Goal: Task Accomplishment & Management: Manage account settings

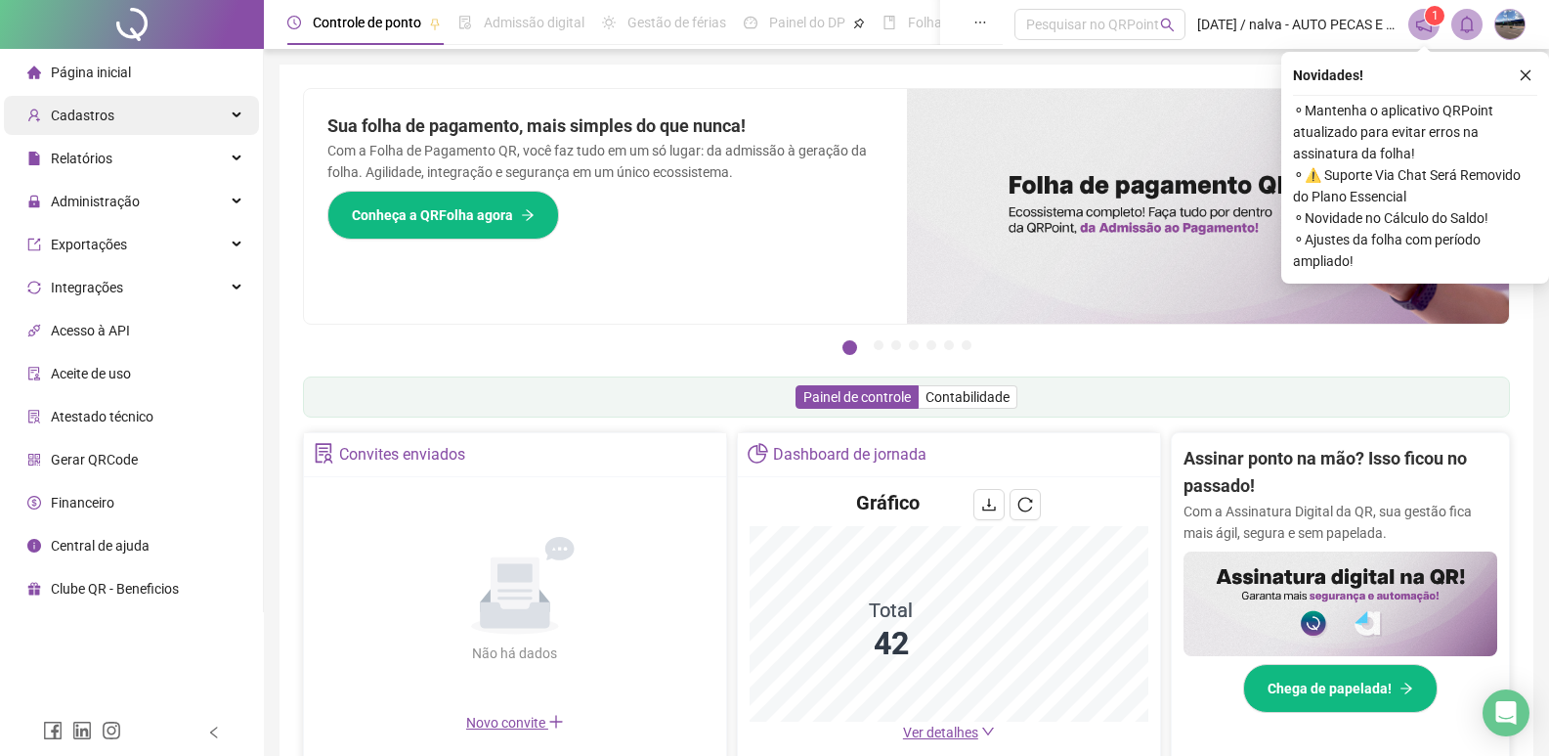
click at [87, 123] on span "Cadastros" at bounding box center [83, 116] width 64 height 16
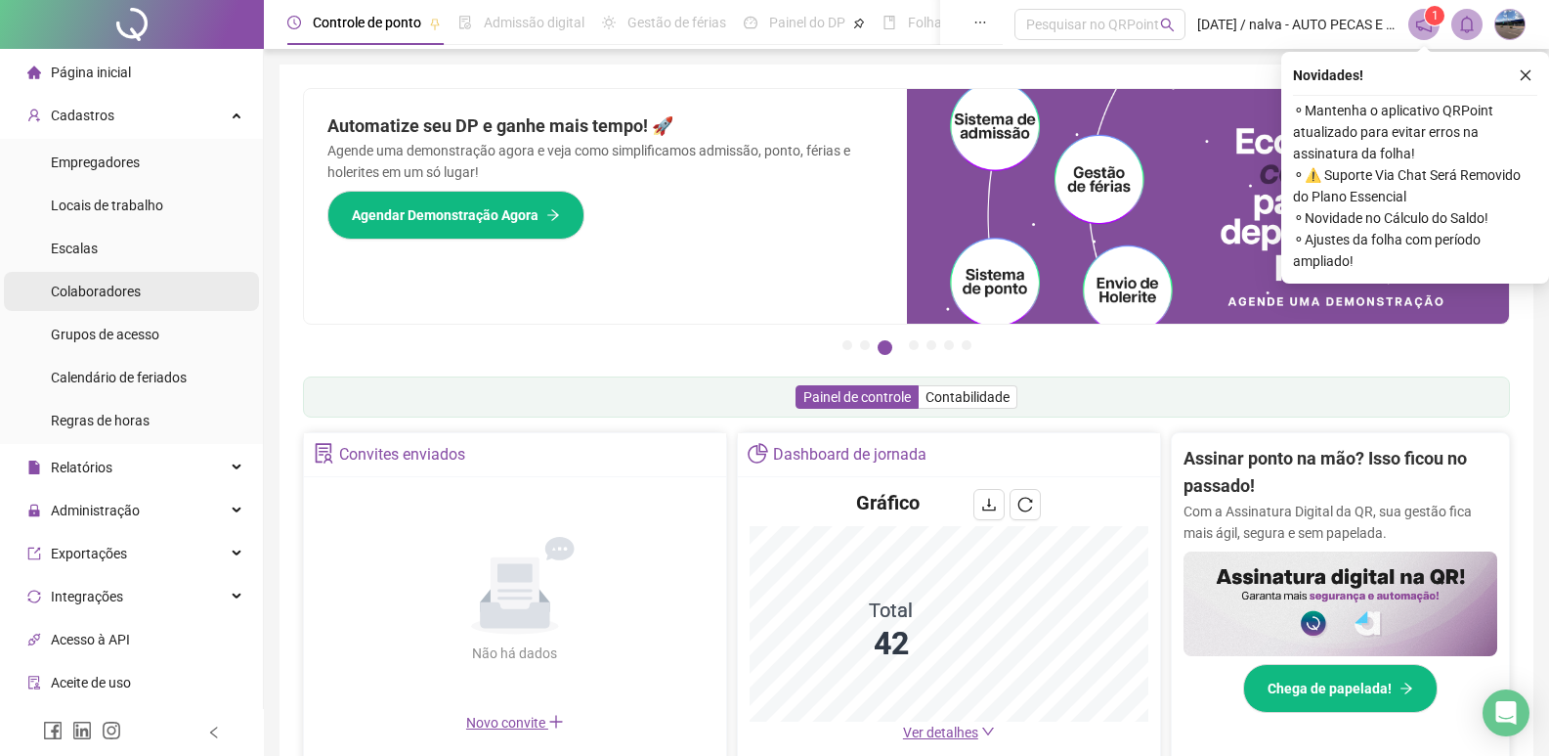
click at [142, 291] on li "Colaboradores" at bounding box center [131, 291] width 255 height 39
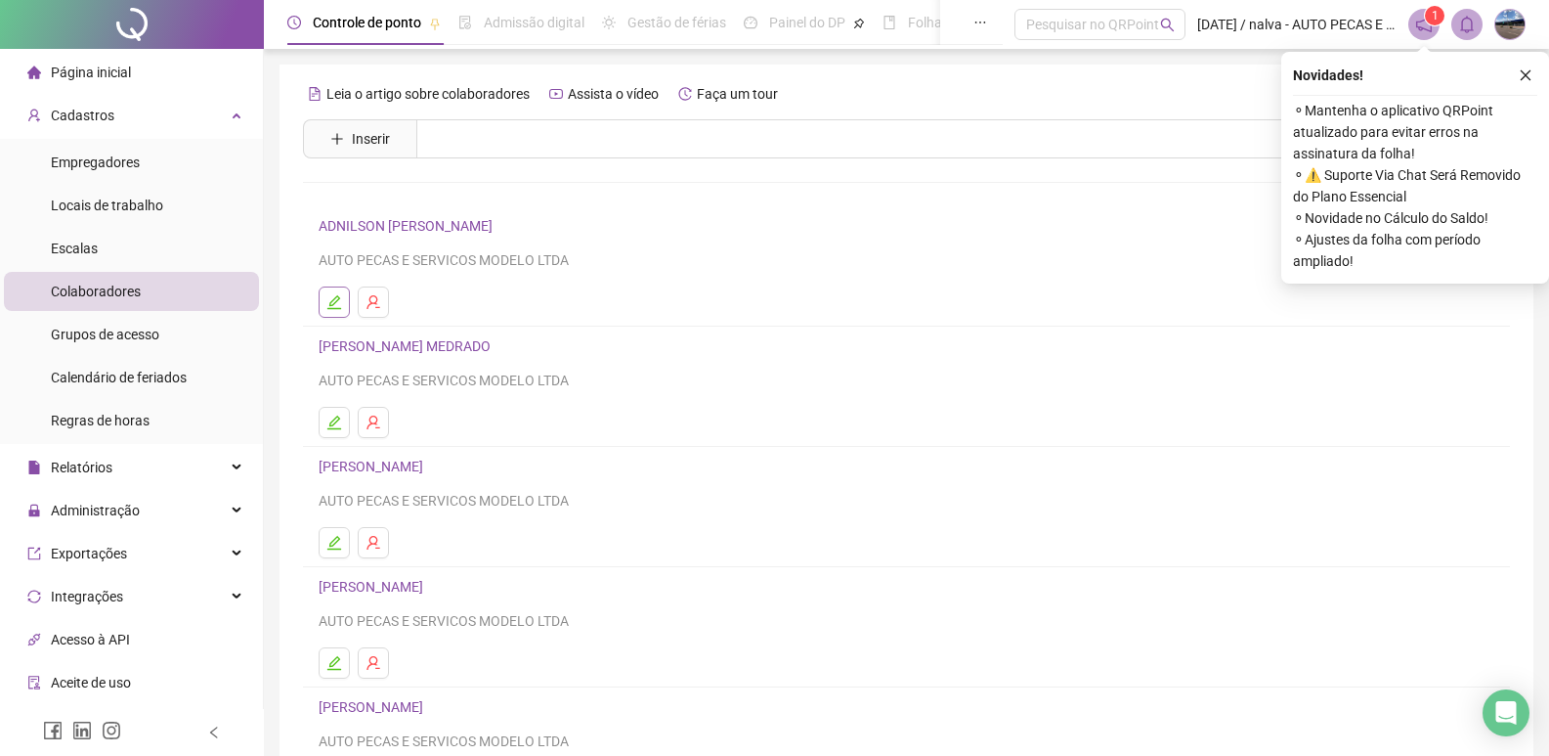
click at [332, 299] on icon "edit" at bounding box center [334, 302] width 16 height 16
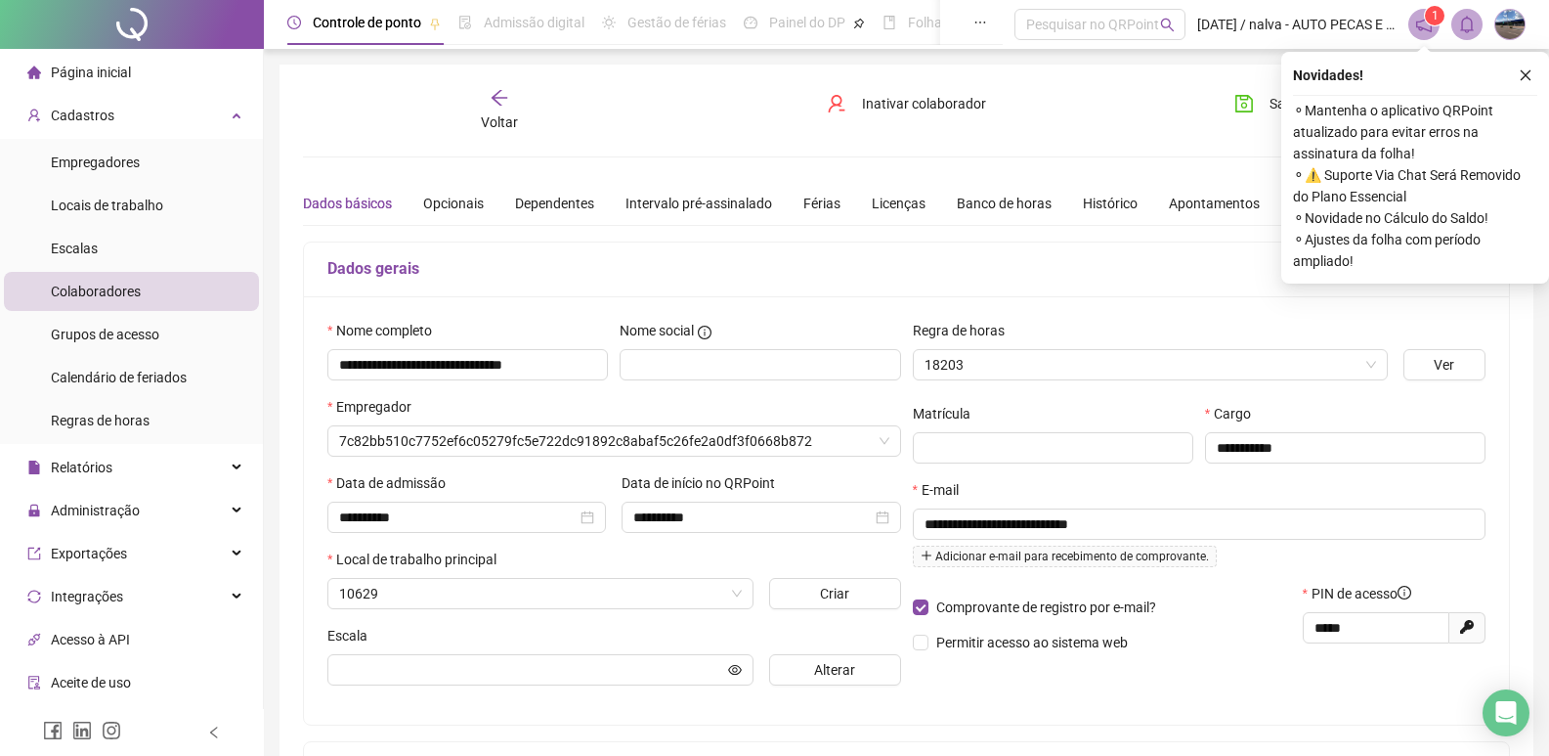
type input "**********"
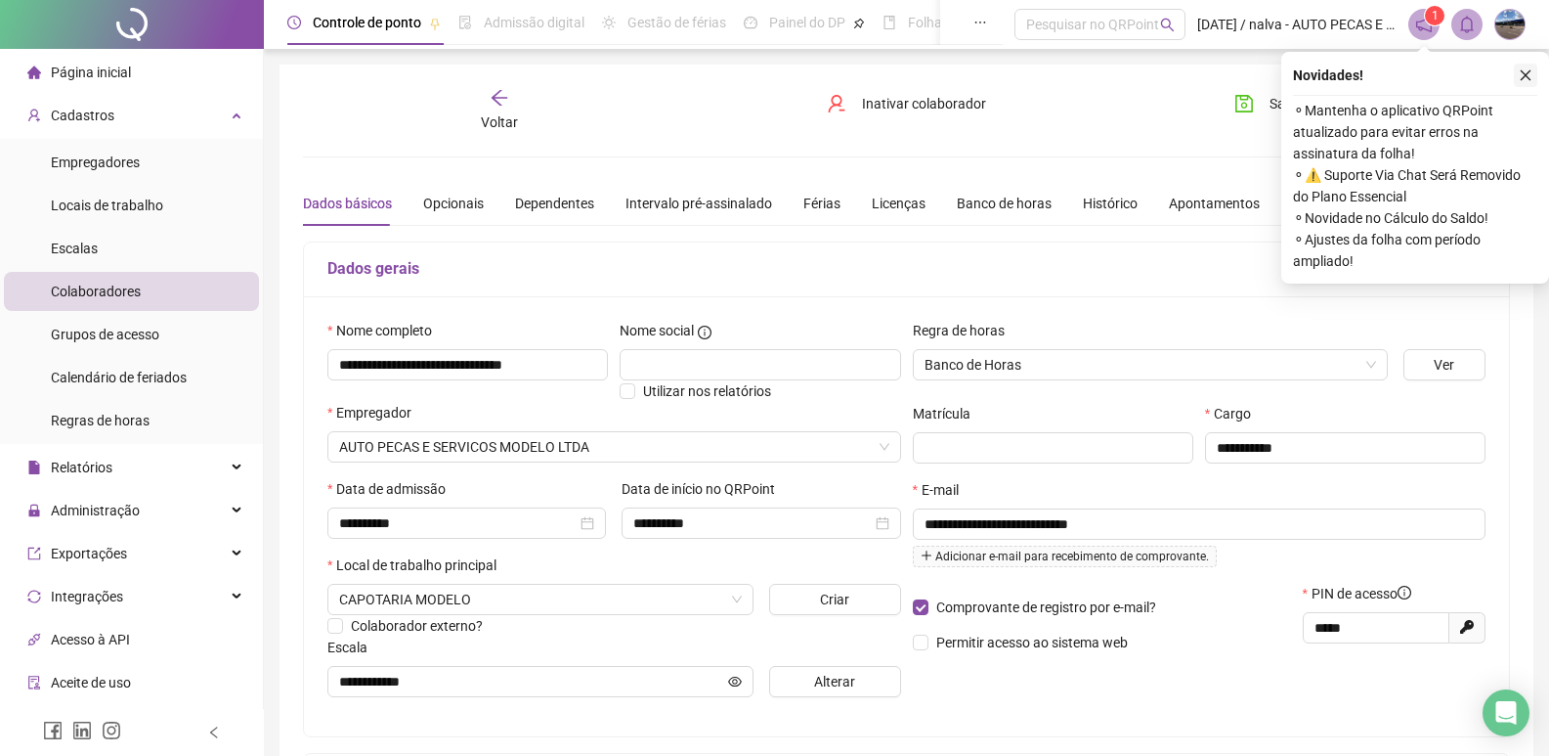
click at [1520, 65] on button "button" at bounding box center [1525, 75] width 23 height 23
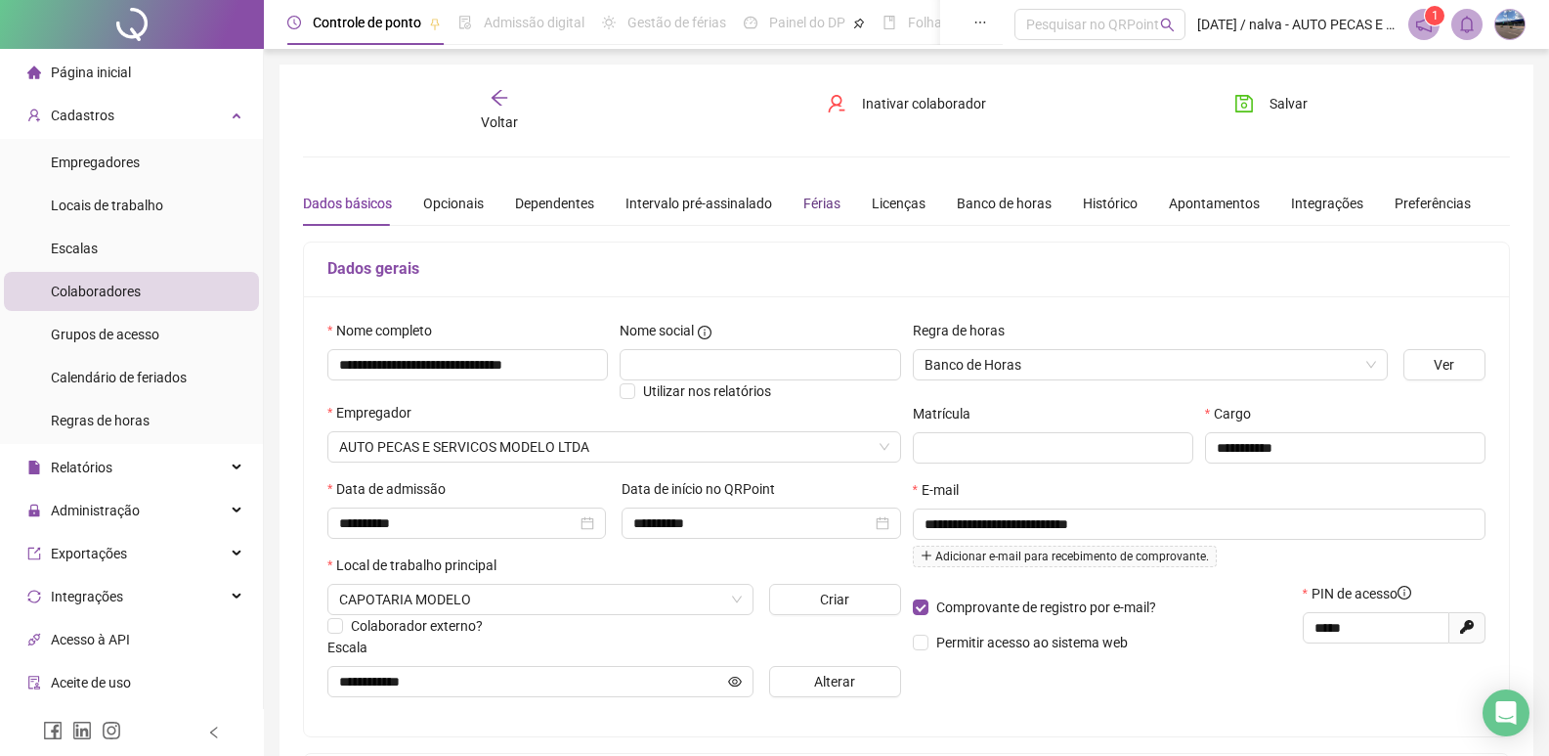
click at [820, 196] on div "Férias" at bounding box center [821, 204] width 37 height 22
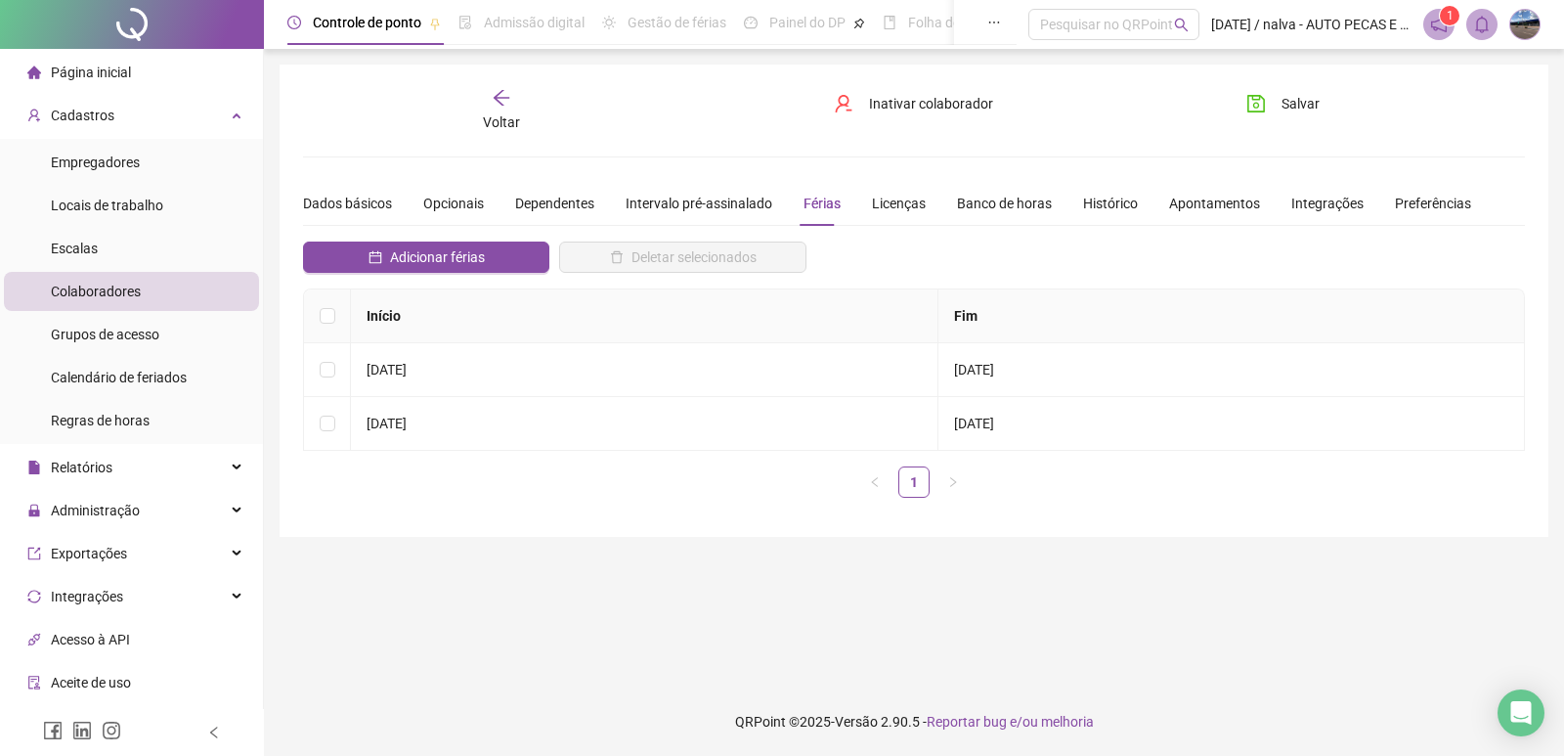
click at [501, 97] on icon "arrow-left" at bounding box center [502, 98] width 20 height 20
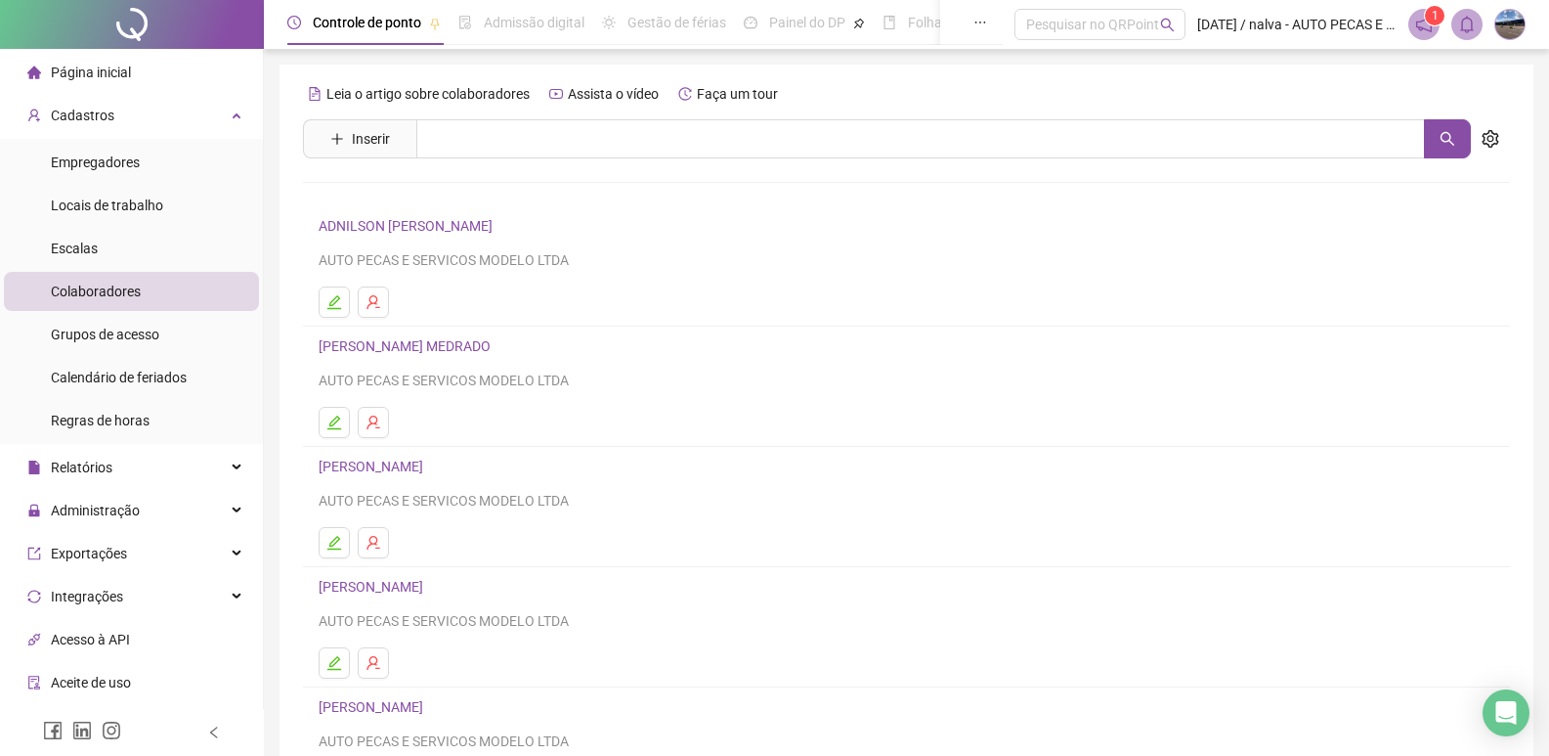
scroll to position [190, 0]
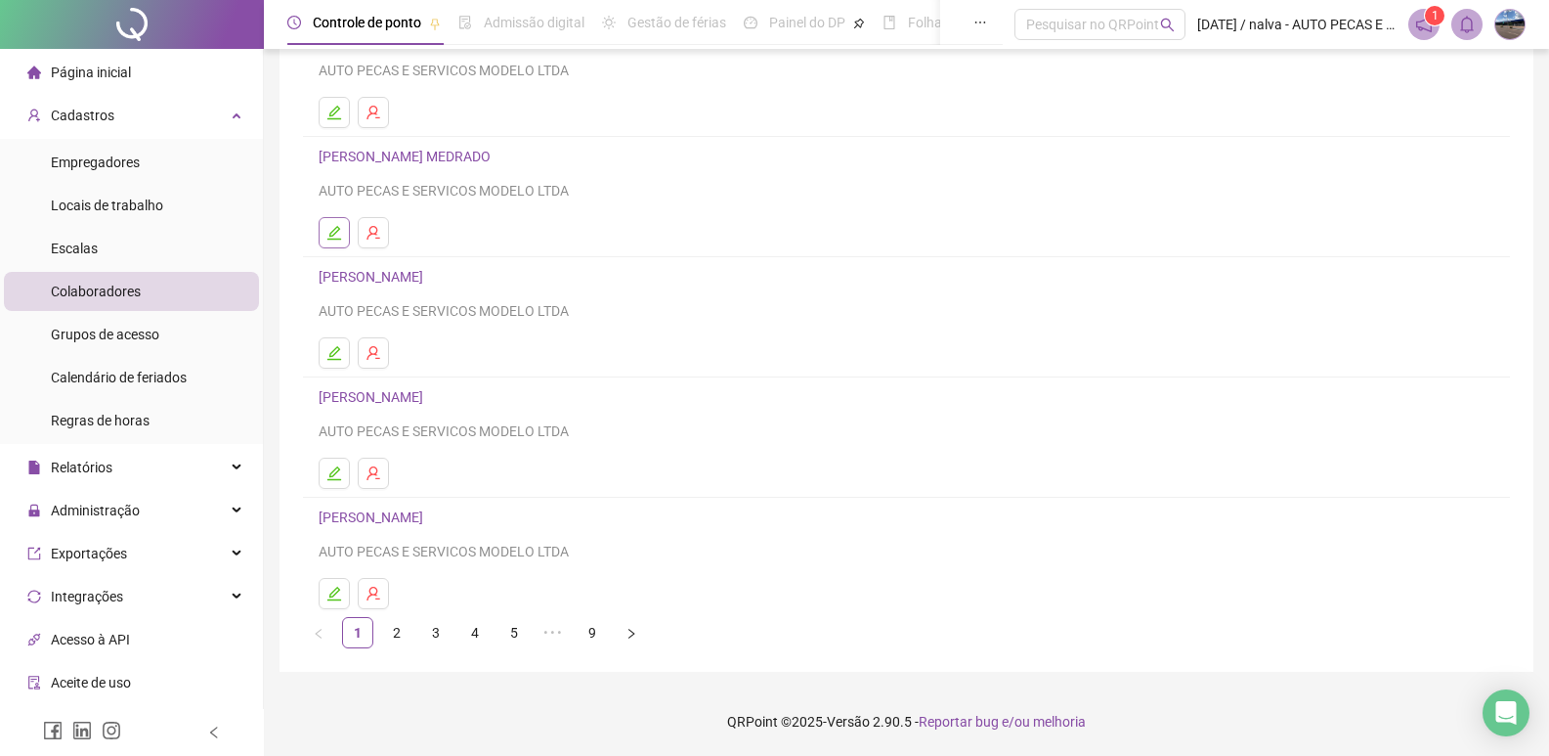
click at [333, 228] on icon "edit" at bounding box center [334, 233] width 16 height 16
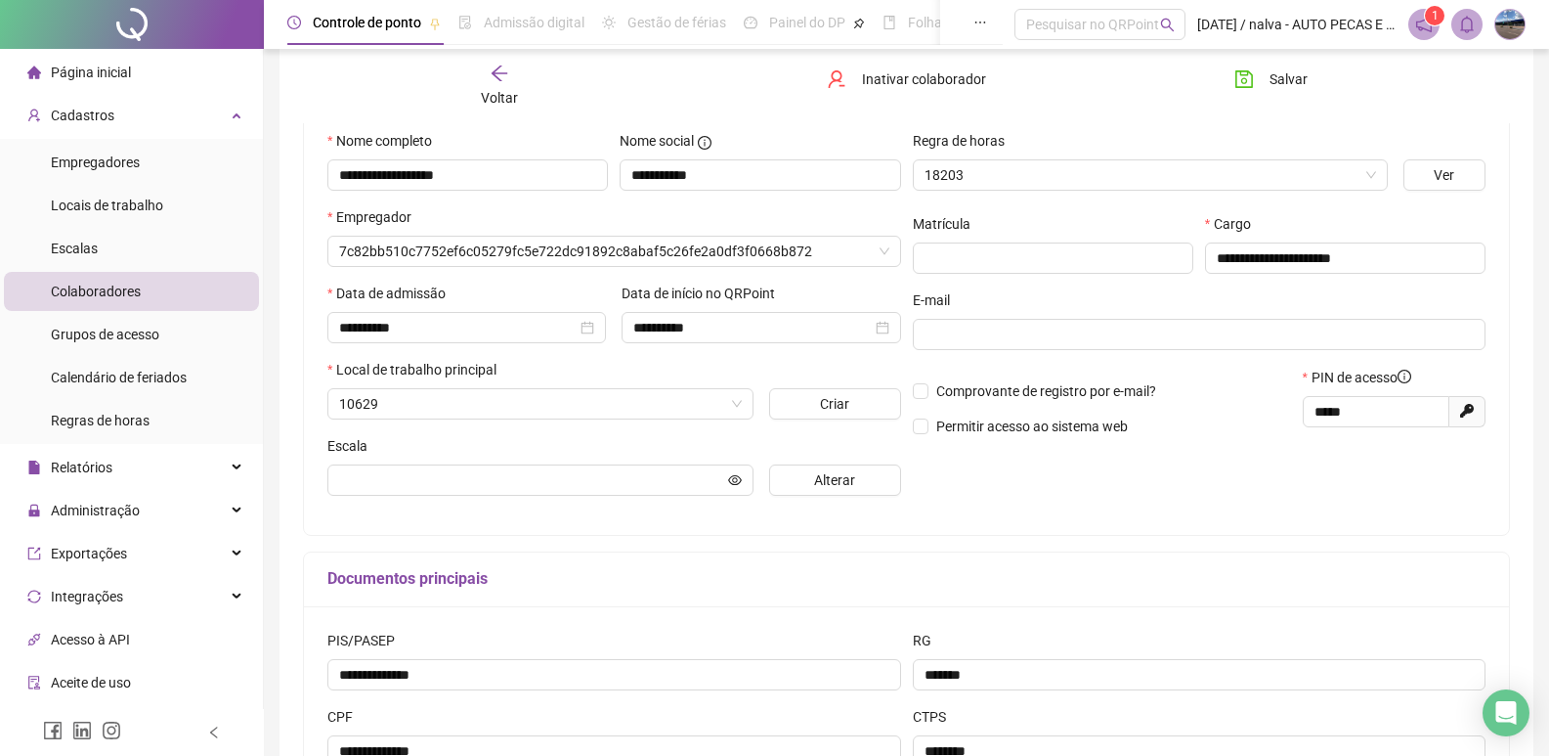
scroll to position [199, 0]
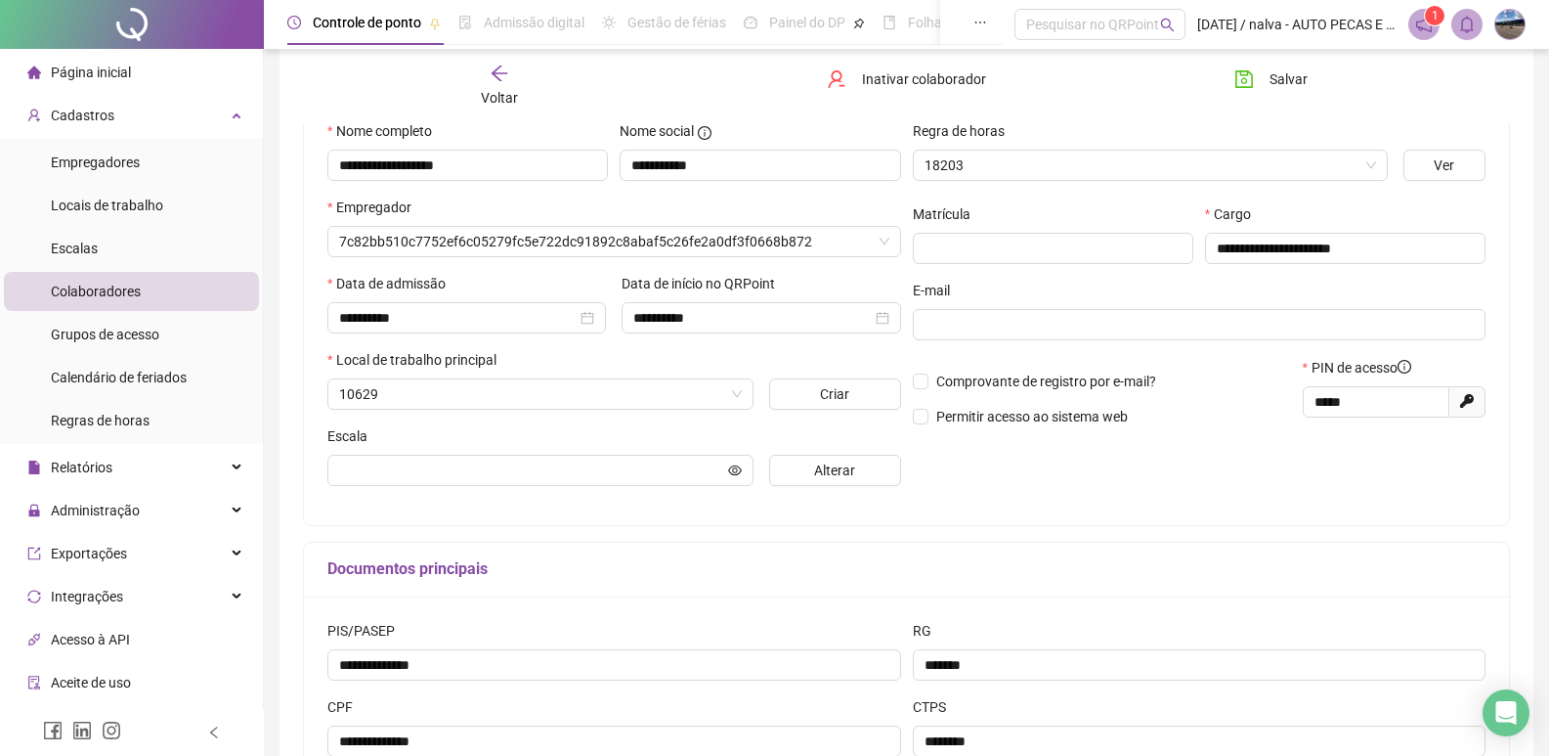
type input "**********"
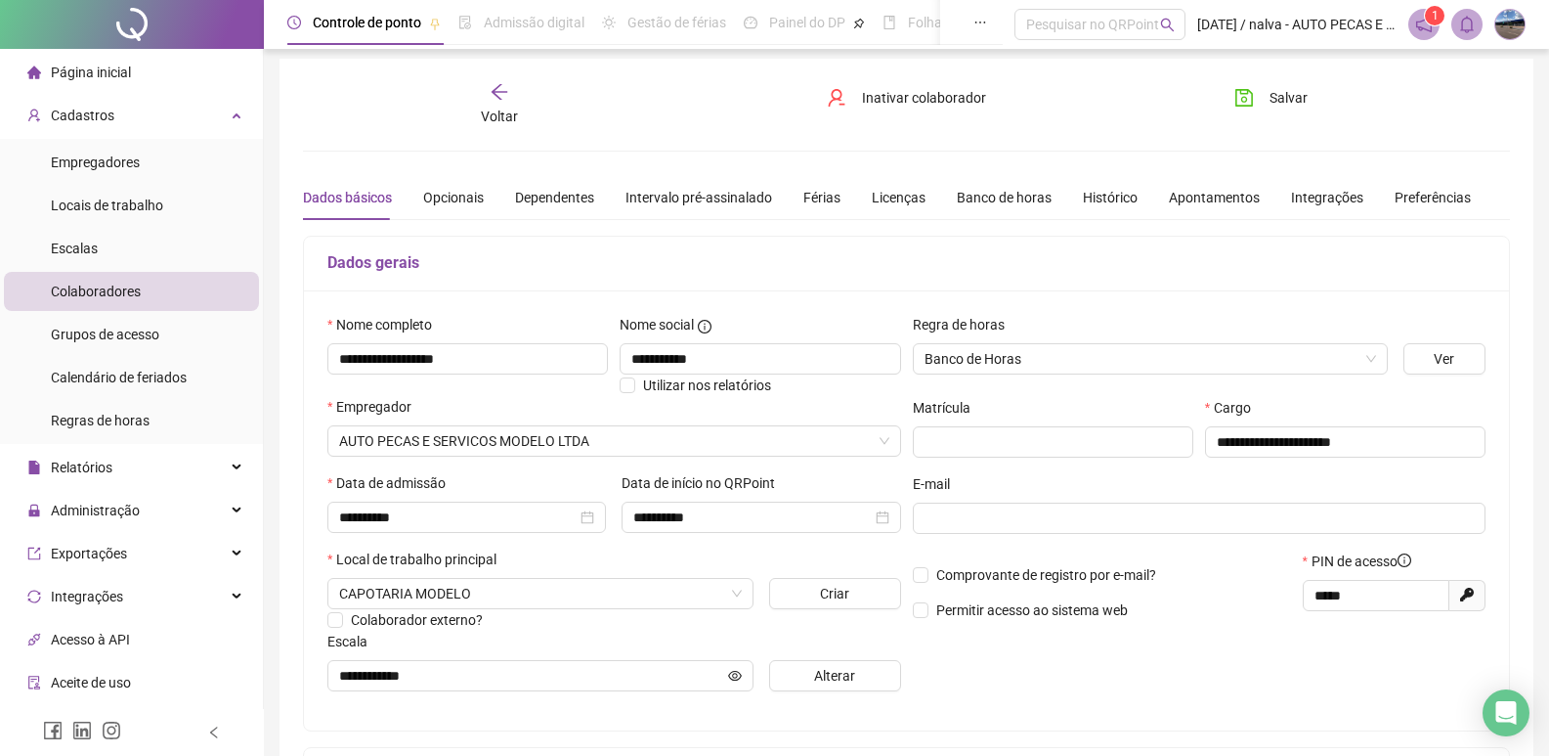
scroll to position [4, 0]
click at [817, 199] on div "Férias" at bounding box center [821, 200] width 37 height 22
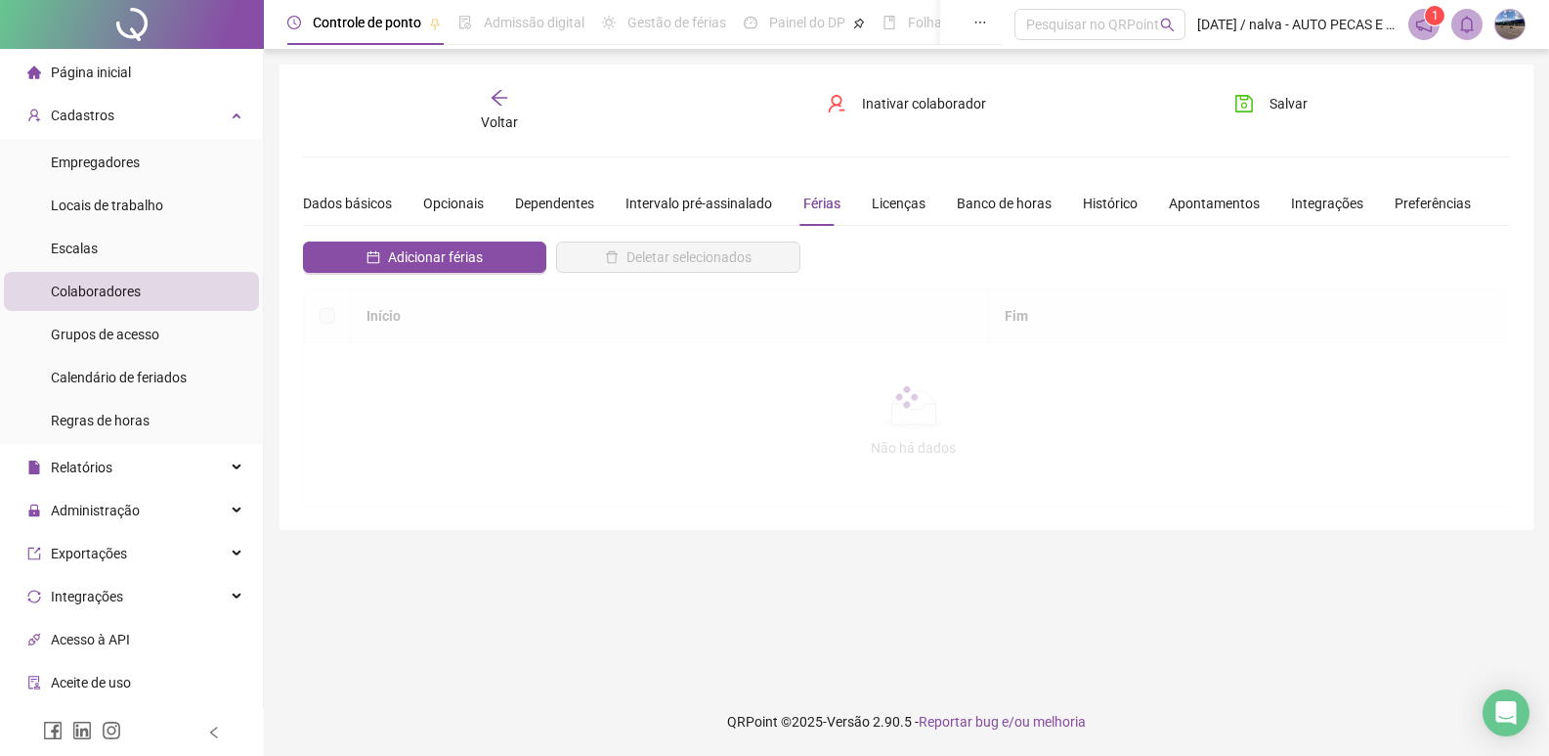
scroll to position [0, 0]
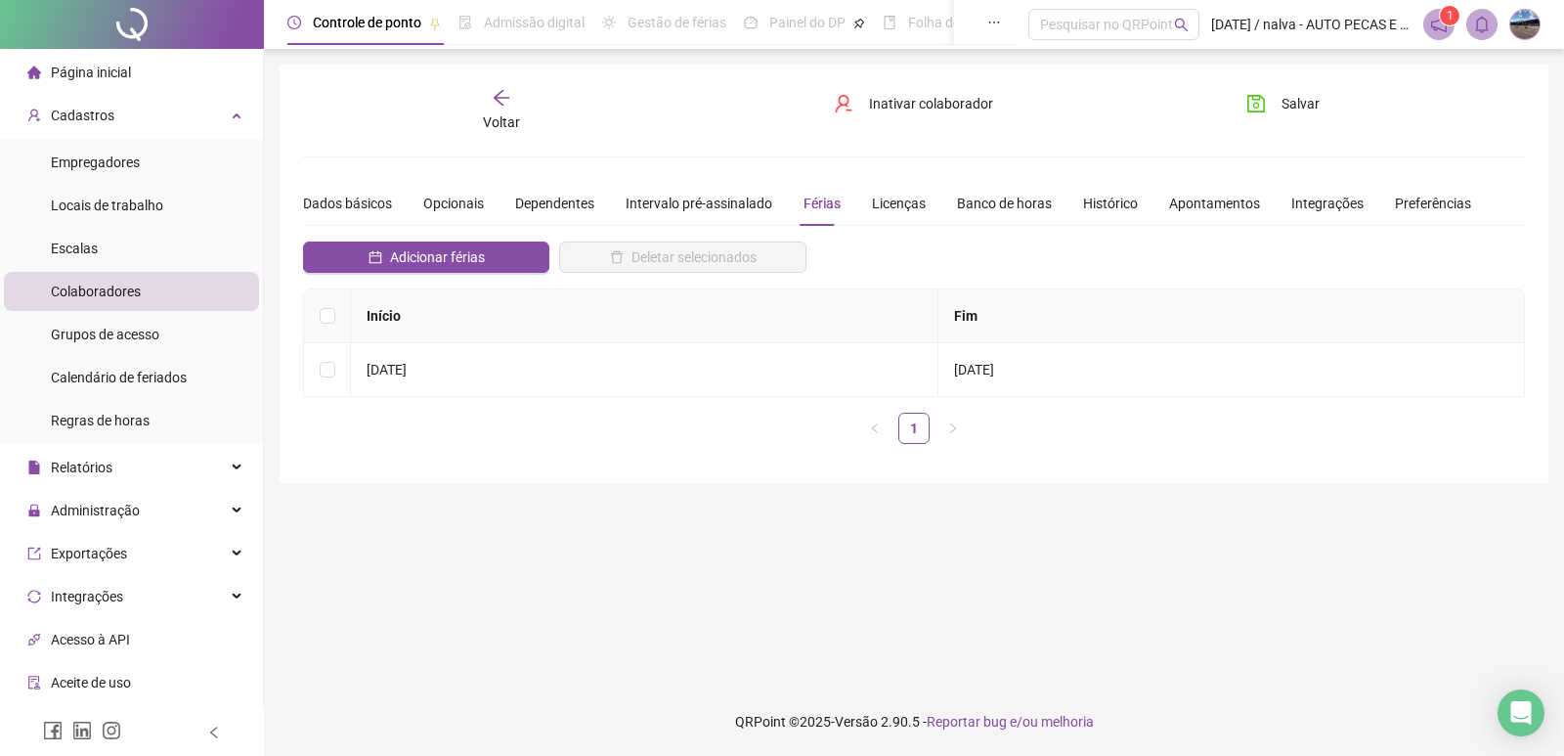
click at [504, 96] on icon "arrow-left" at bounding box center [502, 98] width 20 height 20
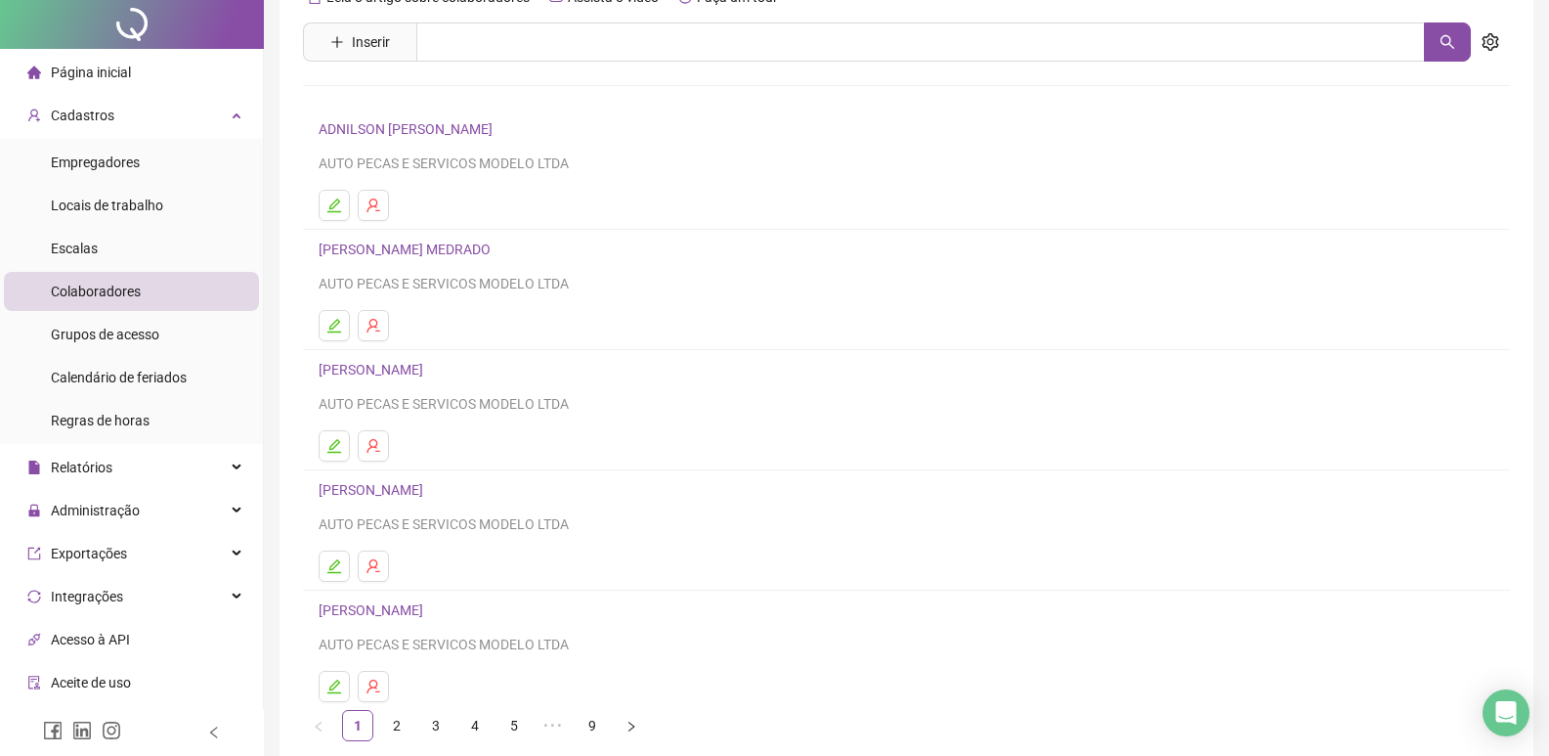
scroll to position [190, 0]
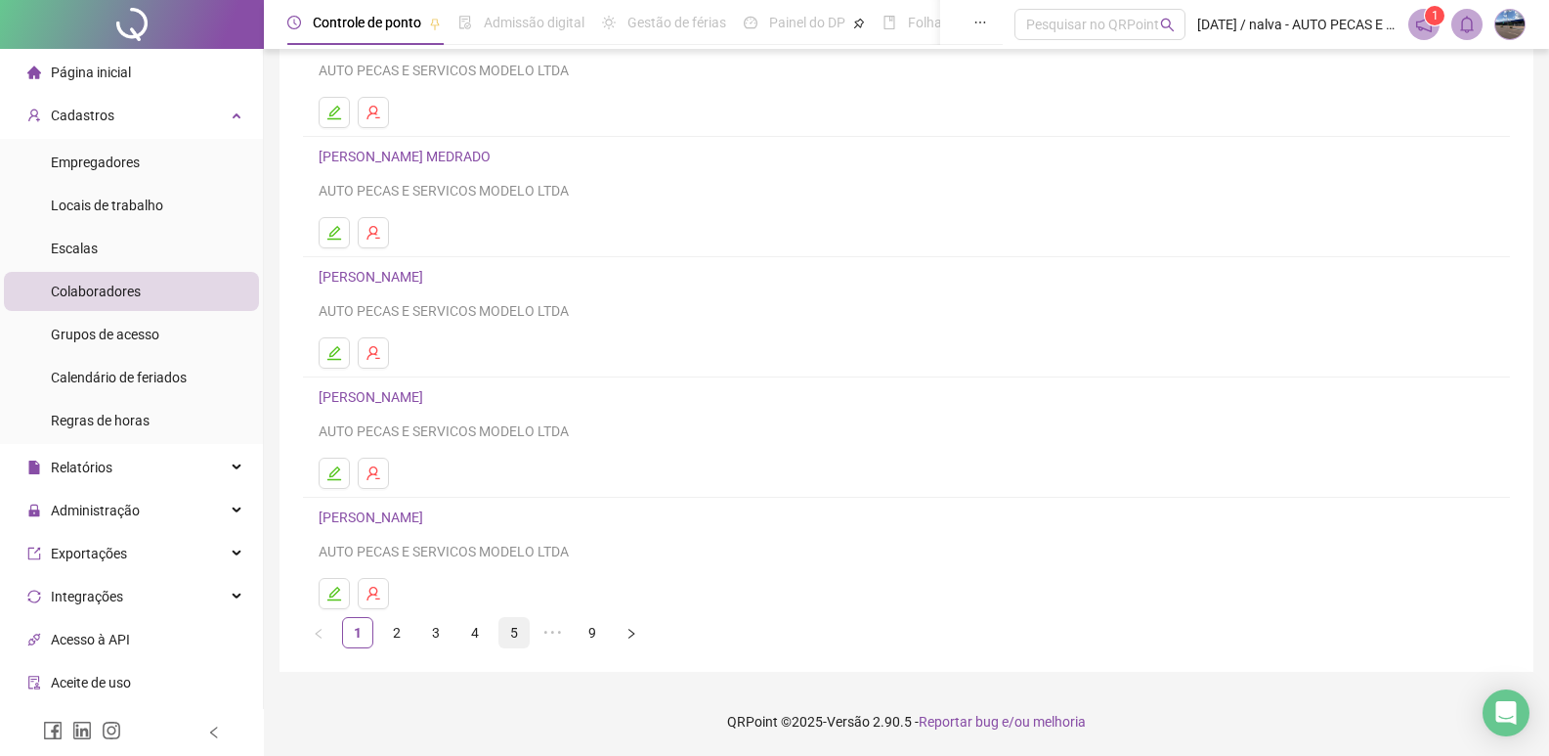
click at [520, 629] on link "5" at bounding box center [513, 632] width 29 height 29
click at [551, 627] on link "6" at bounding box center [553, 632] width 29 height 29
click at [442, 627] on link "4" at bounding box center [435, 632] width 29 height 29
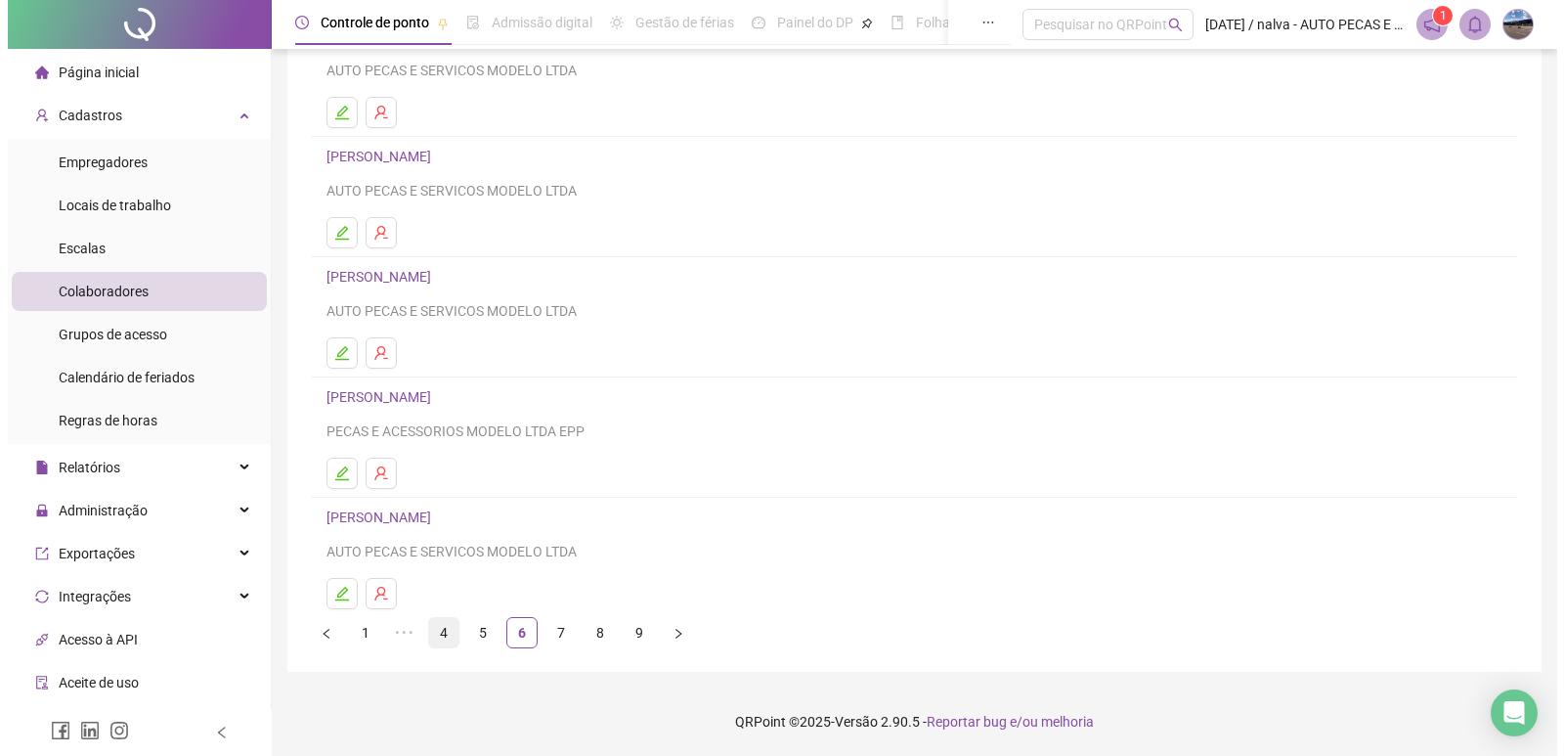
scroll to position [0, 0]
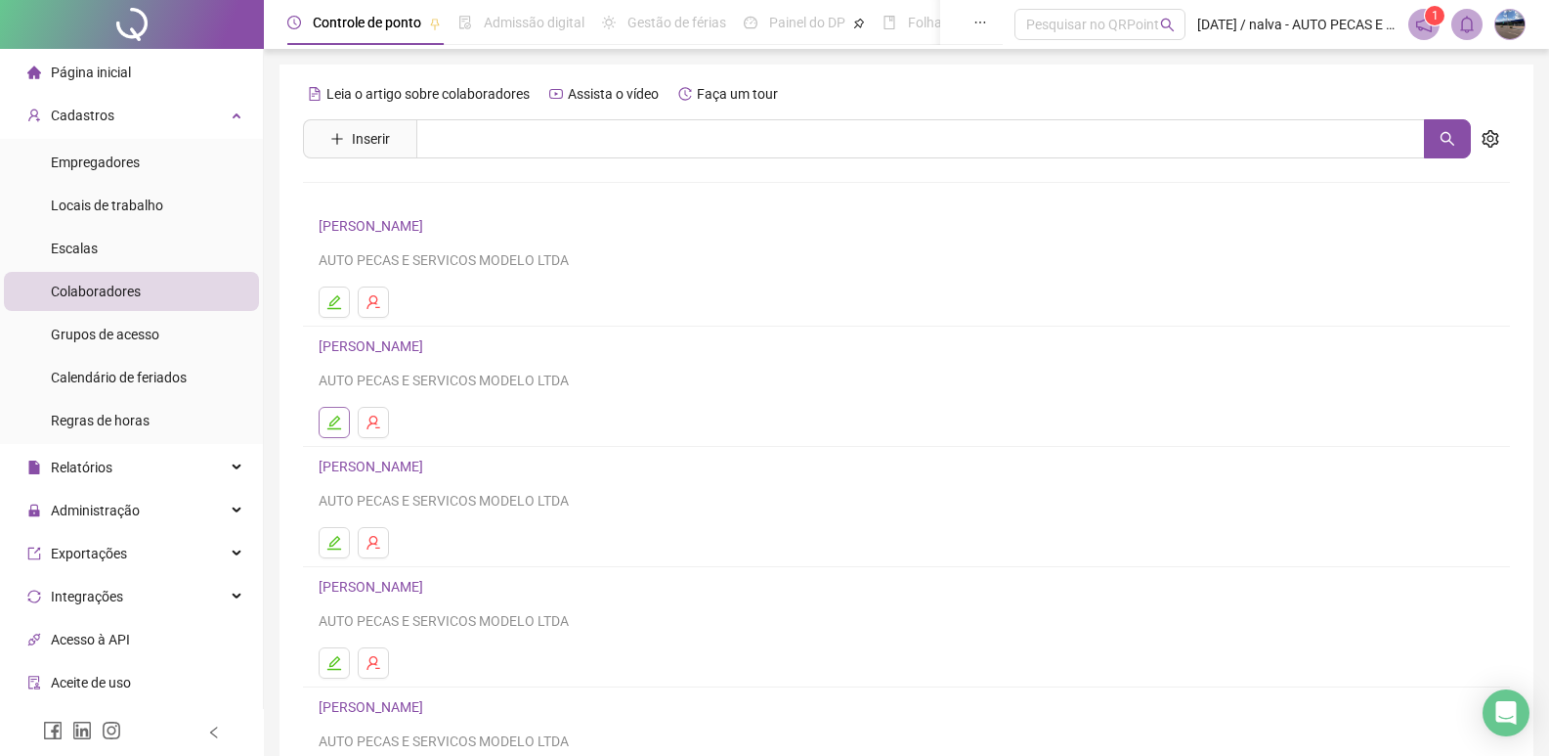
click at [327, 411] on button "button" at bounding box center [334, 422] width 31 height 31
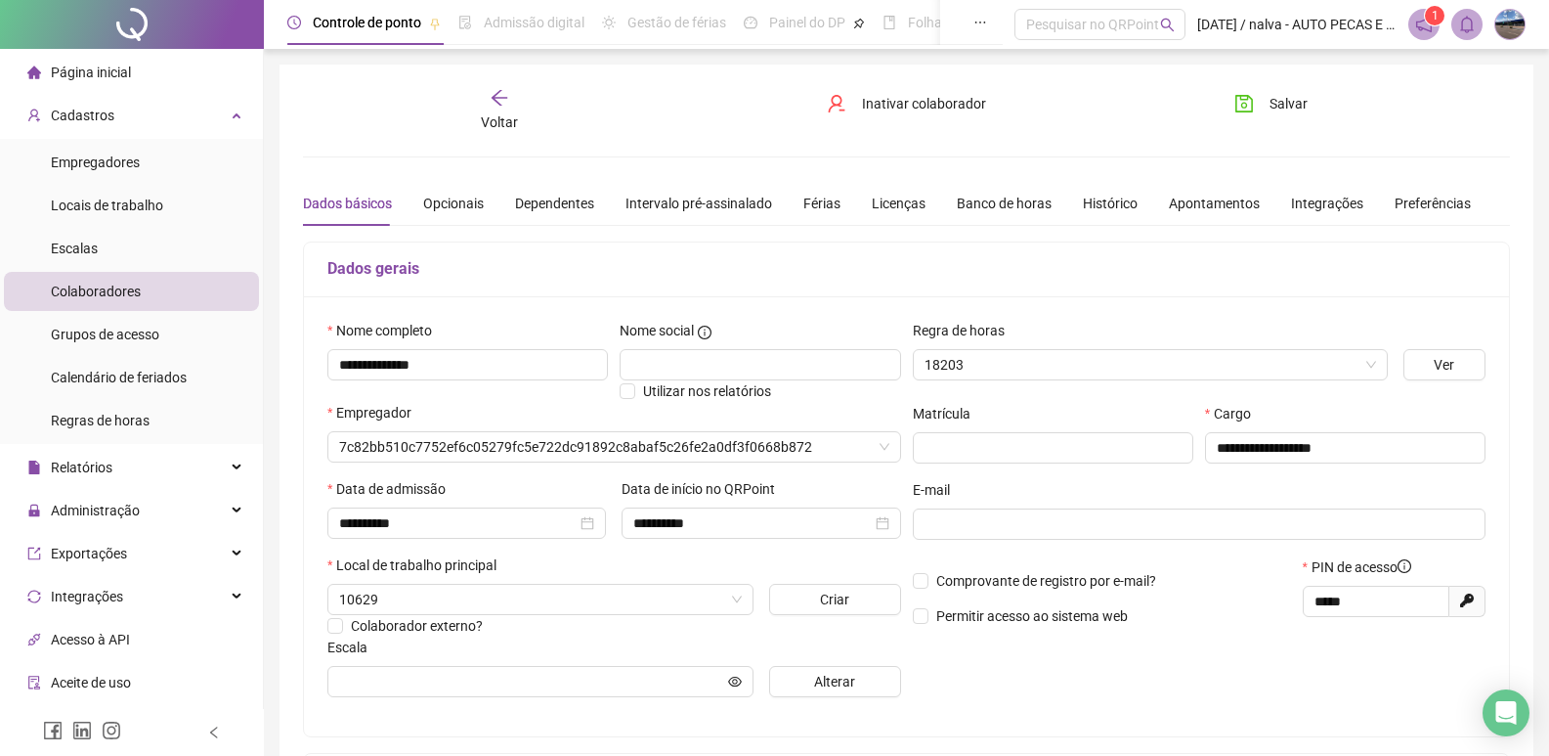
type input "**********"
click at [803, 208] on div "Férias" at bounding box center [821, 204] width 37 height 22
